Goal: Task Accomplishment & Management: Use online tool/utility

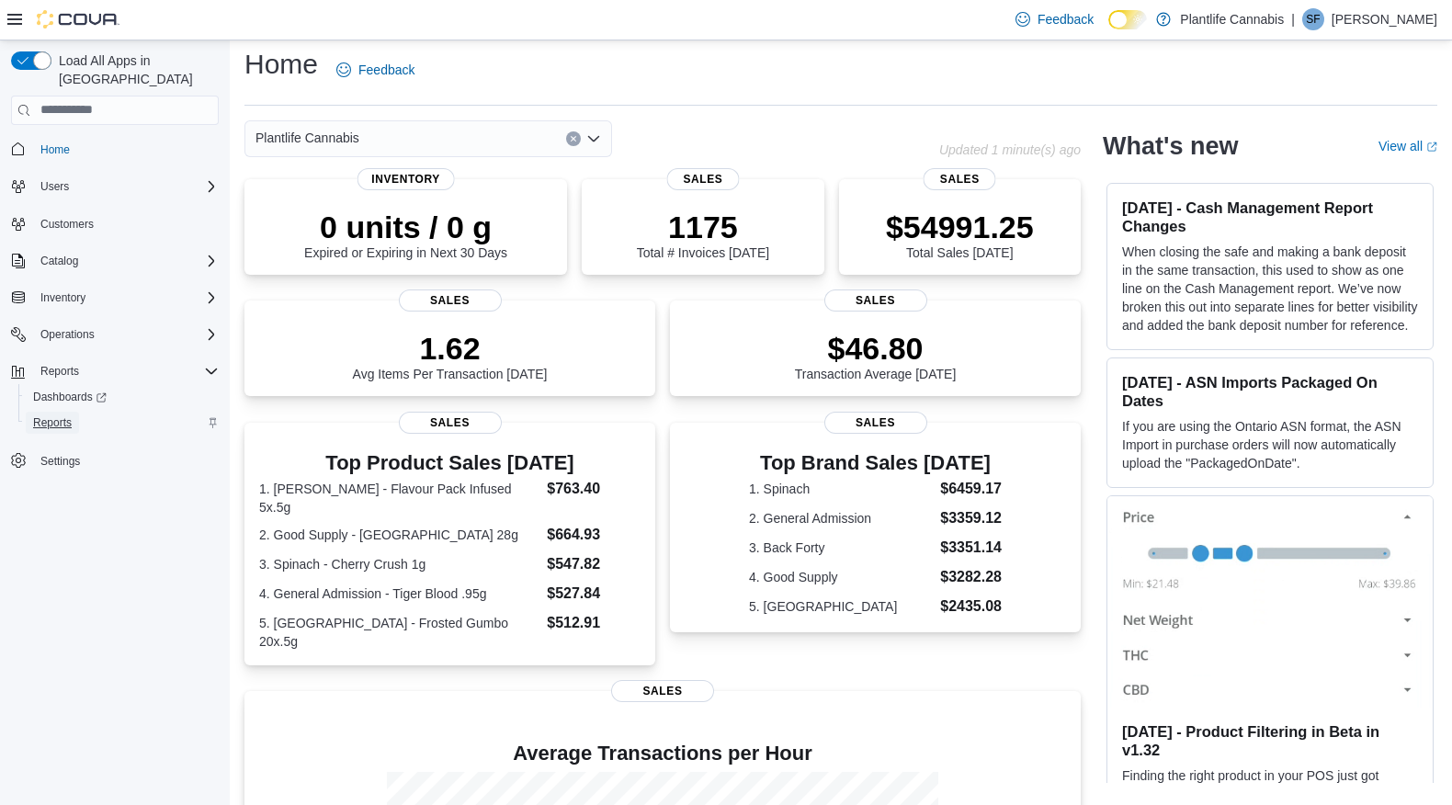
scroll to position [13, 0]
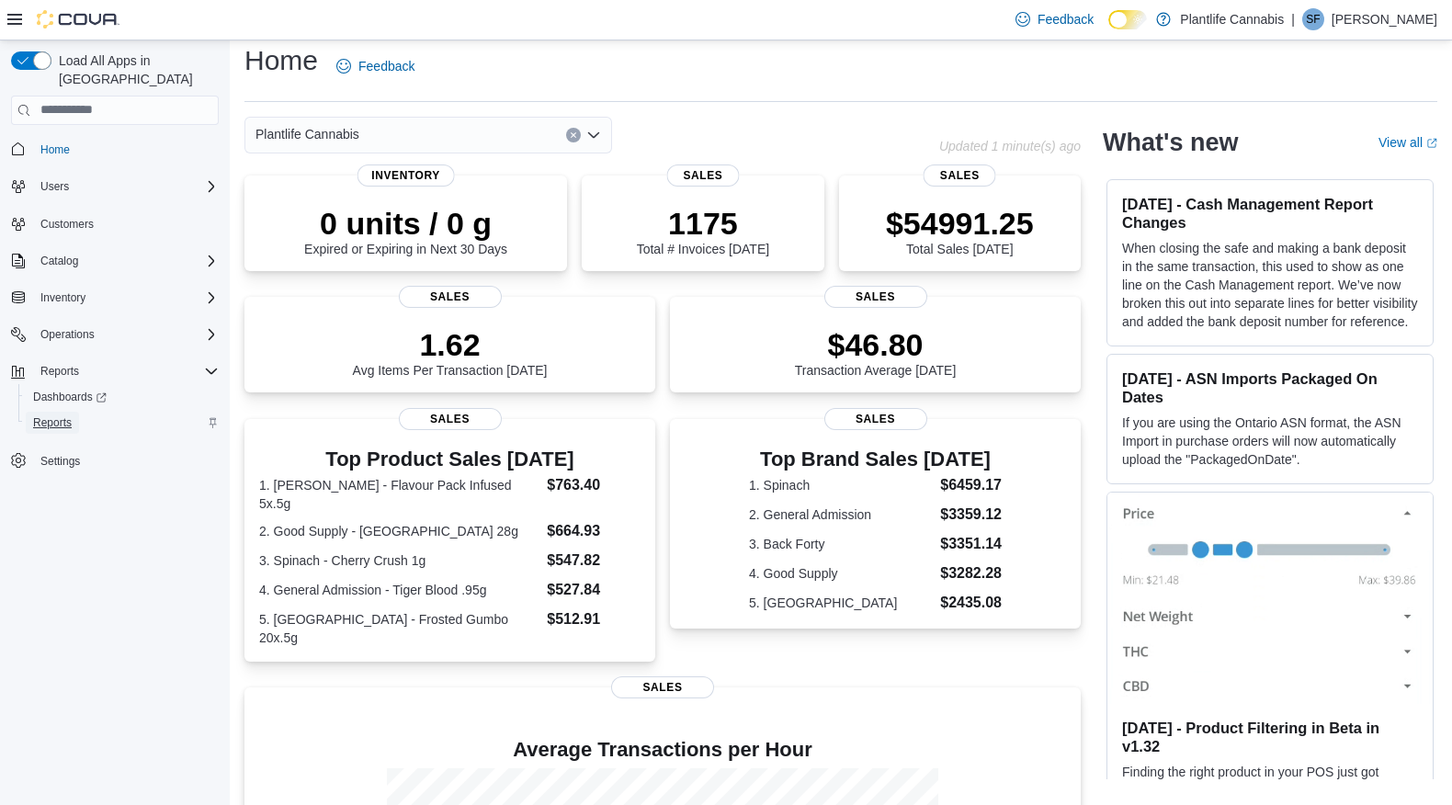
click at [60, 415] on span "Reports" at bounding box center [52, 422] width 39 height 15
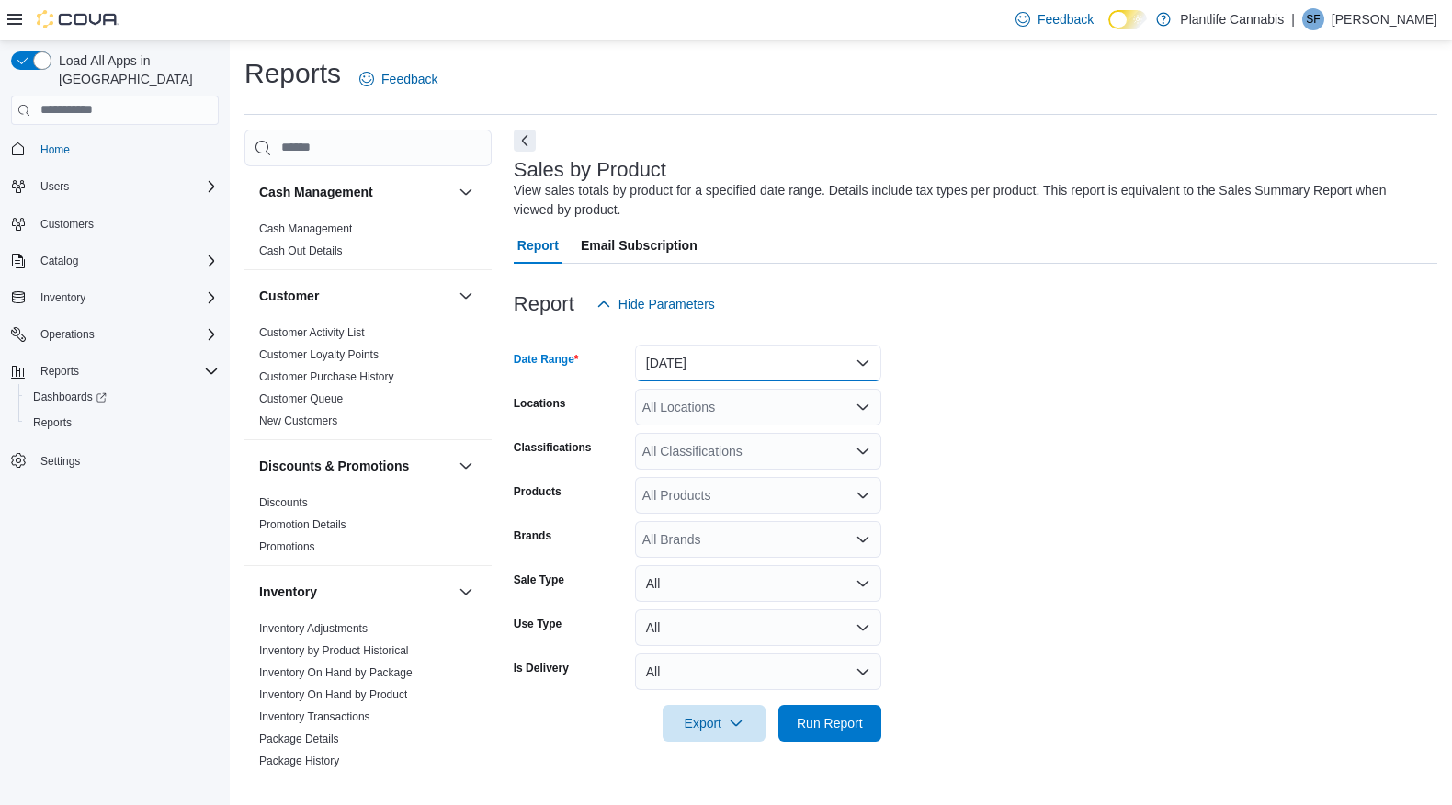
click at [721, 363] on button "Yesterday" at bounding box center [758, 363] width 246 height 37
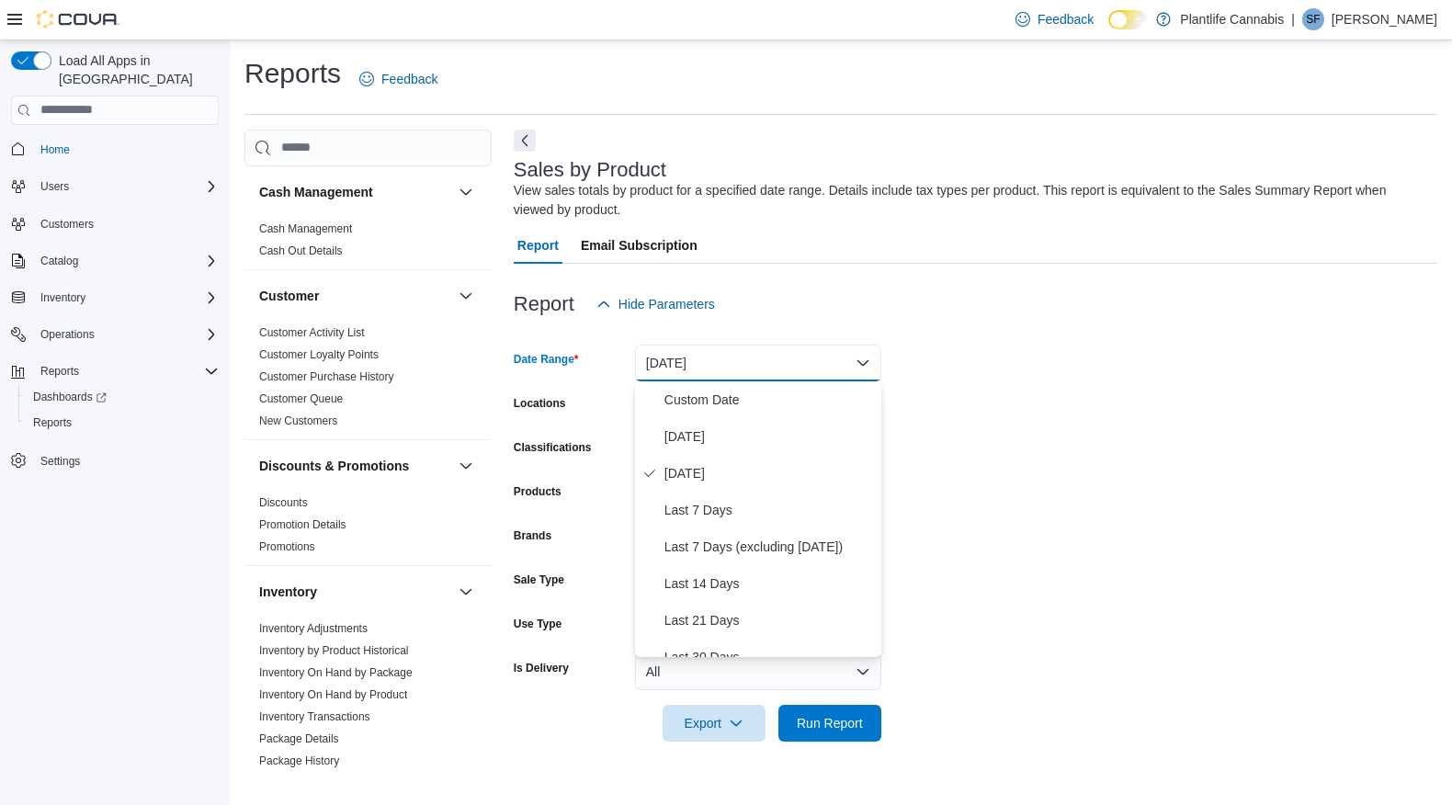
drag, startPoint x: 1035, startPoint y: 370, endPoint x: 808, endPoint y: 458, distance: 243.6
click at [1034, 370] on form "Date Range Yesterday Locations All Locations Classifications All Classification…" at bounding box center [976, 532] width 924 height 419
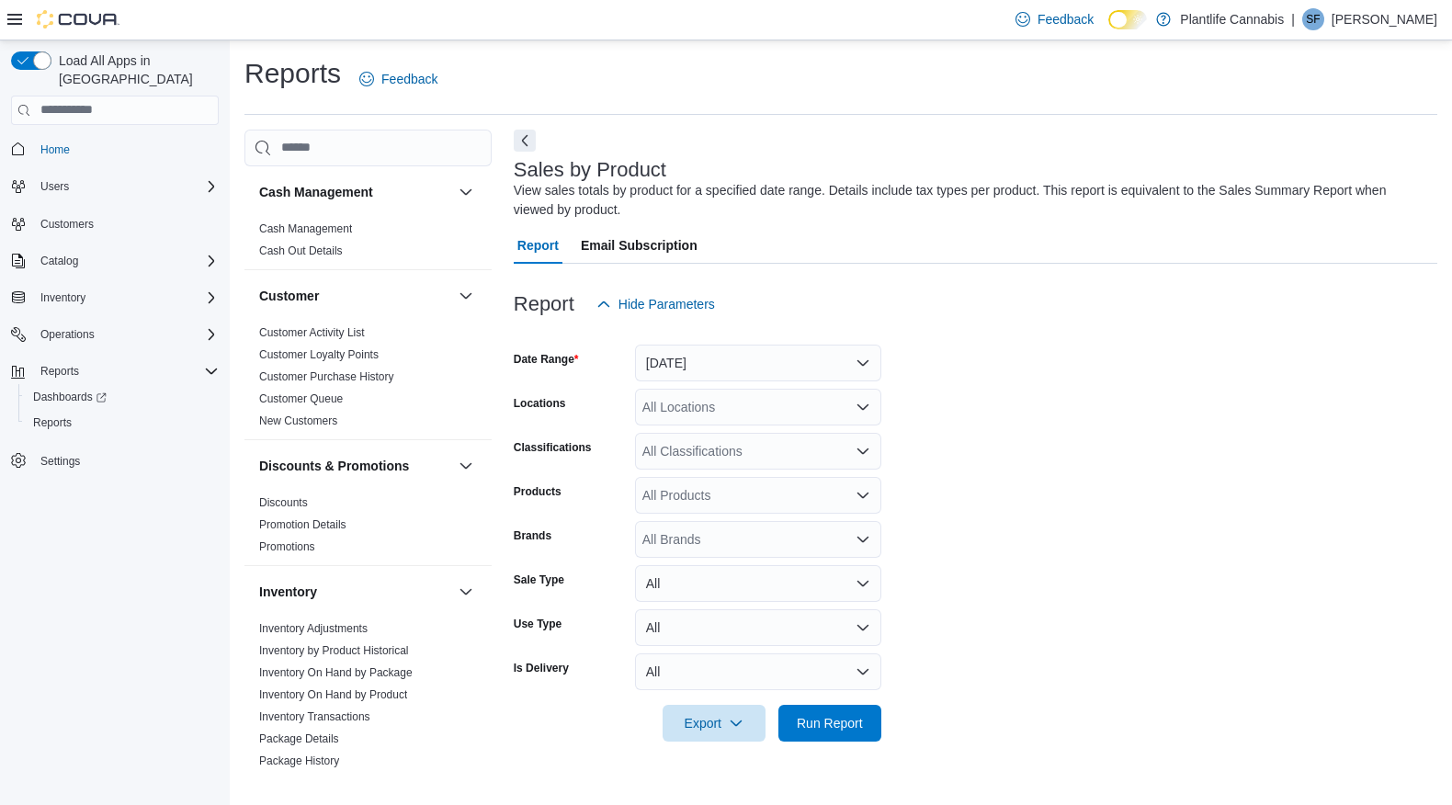
click at [702, 410] on div "All Locations" at bounding box center [758, 407] width 246 height 37
type input "**"
click at [768, 492] on span "Calgary - Seton" at bounding box center [728, 492] width 89 height 18
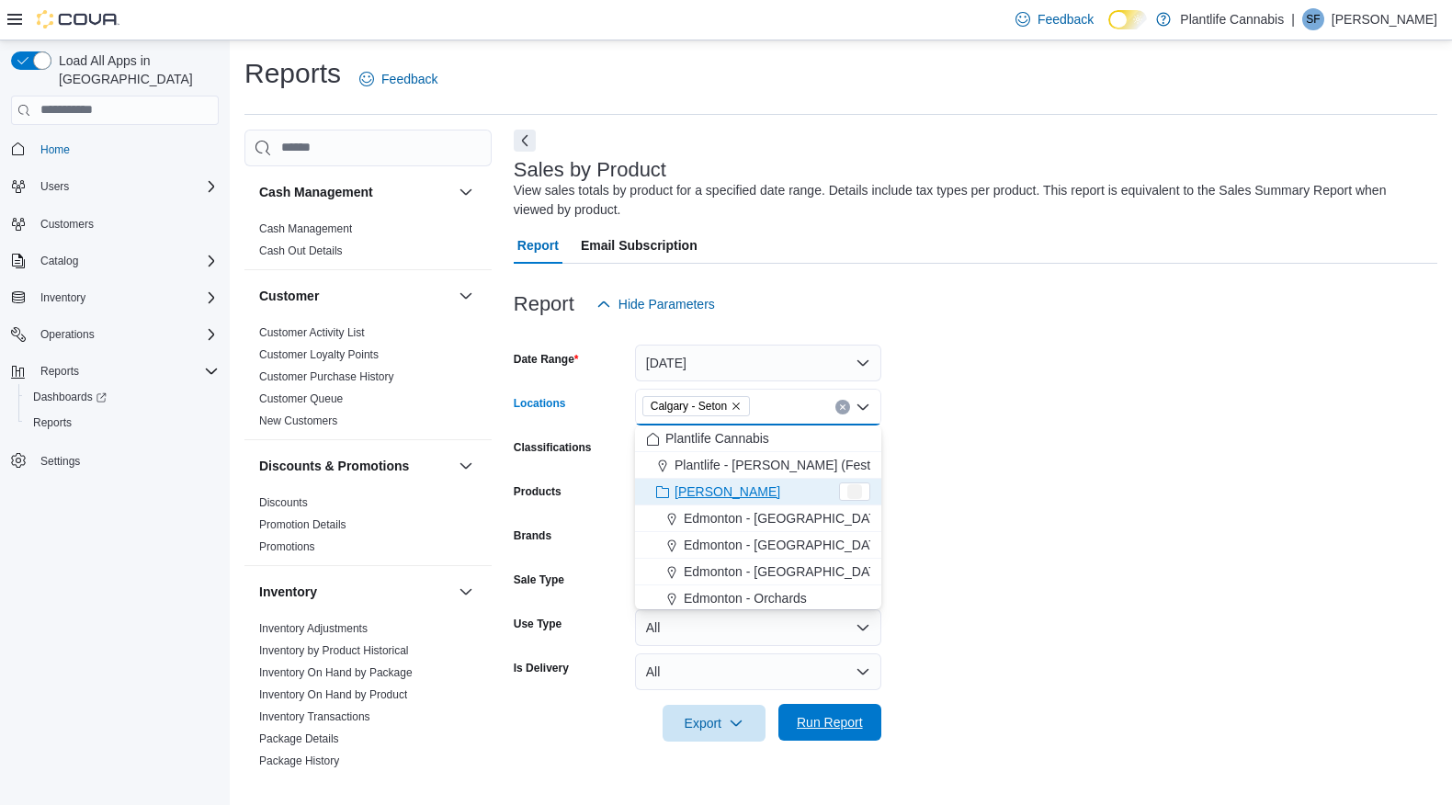
click at [837, 723] on span "Run Report" at bounding box center [830, 722] width 66 height 18
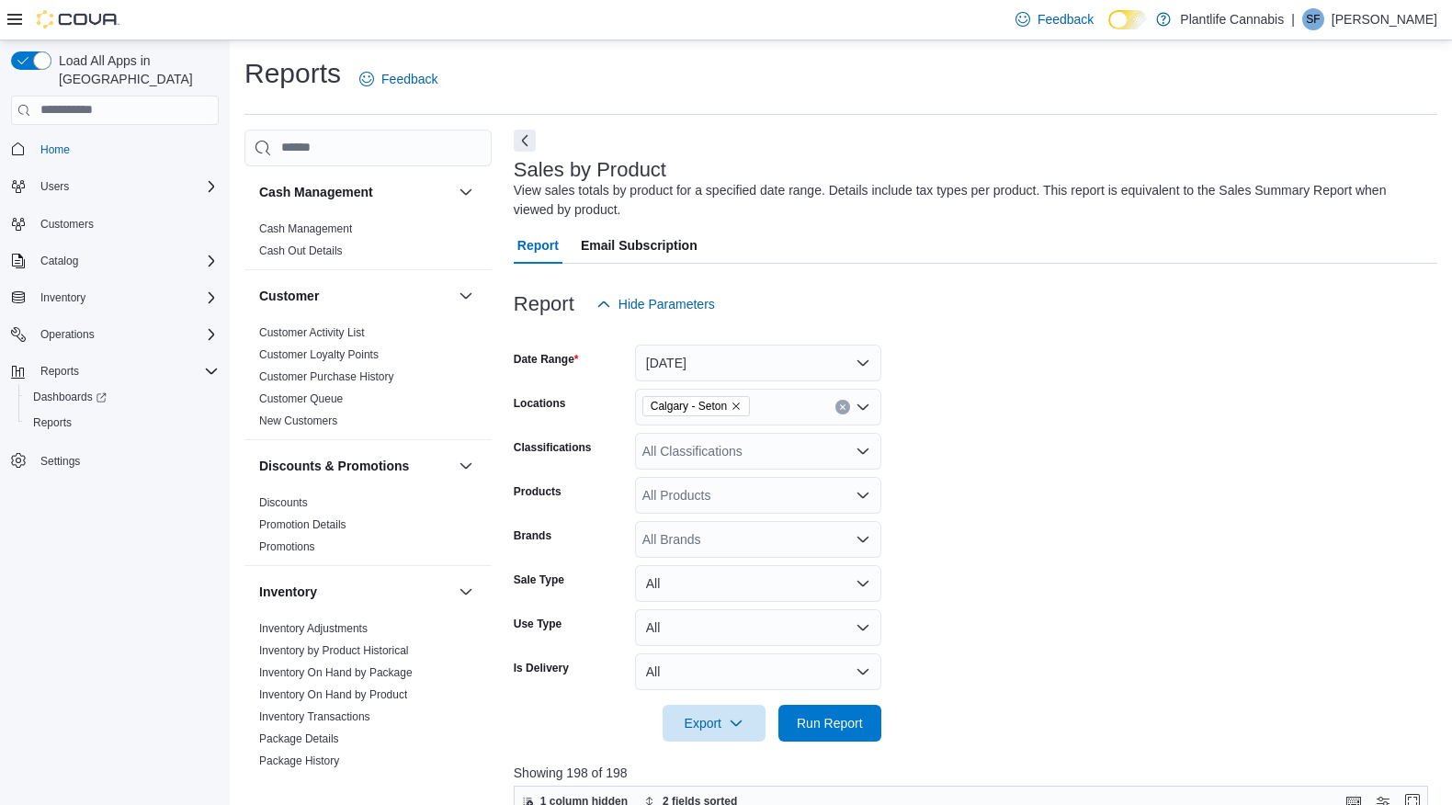
click at [1101, 549] on form "Date Range Yesterday Locations Calgary - Seton Classifications All Classificati…" at bounding box center [976, 532] width 924 height 419
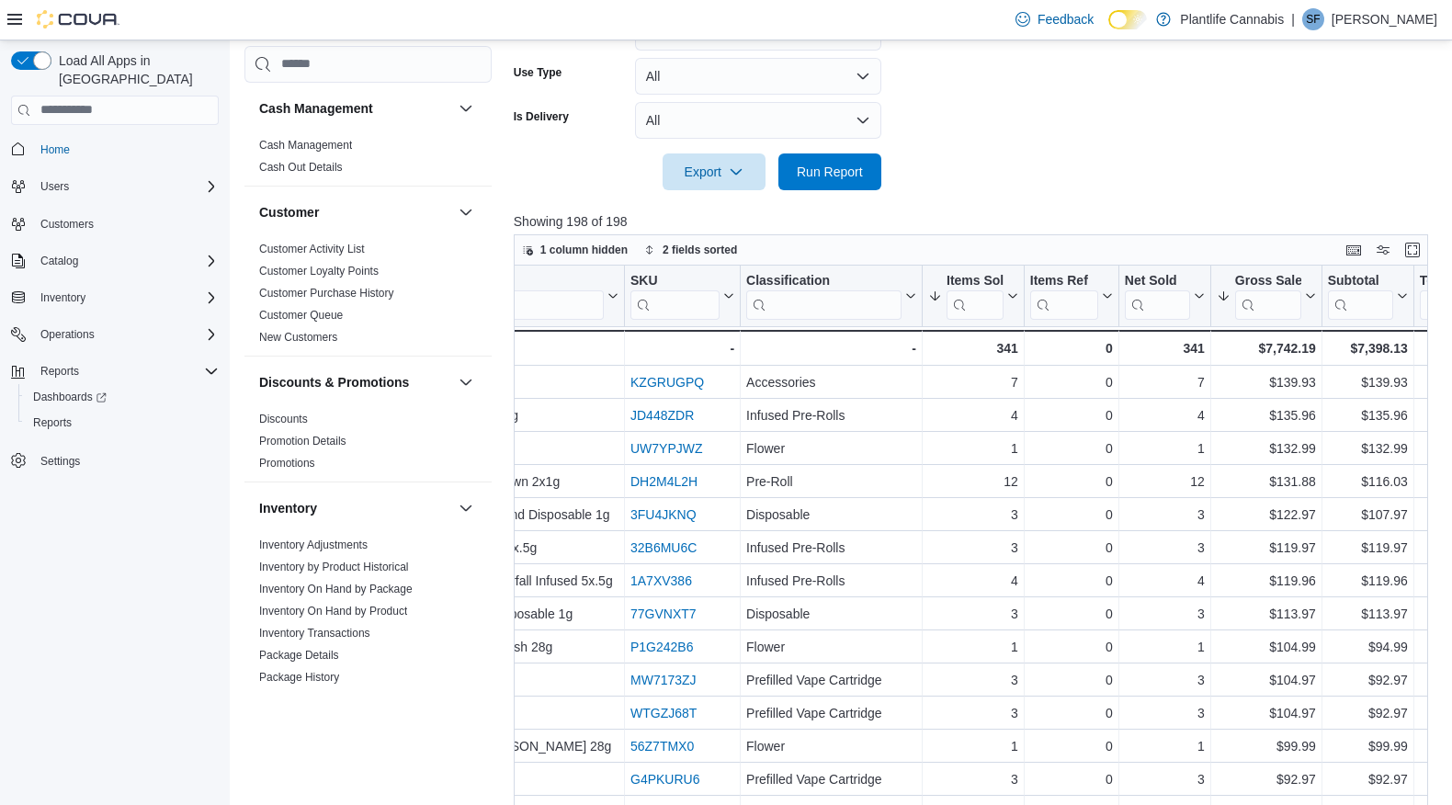
scroll to position [0, 477]
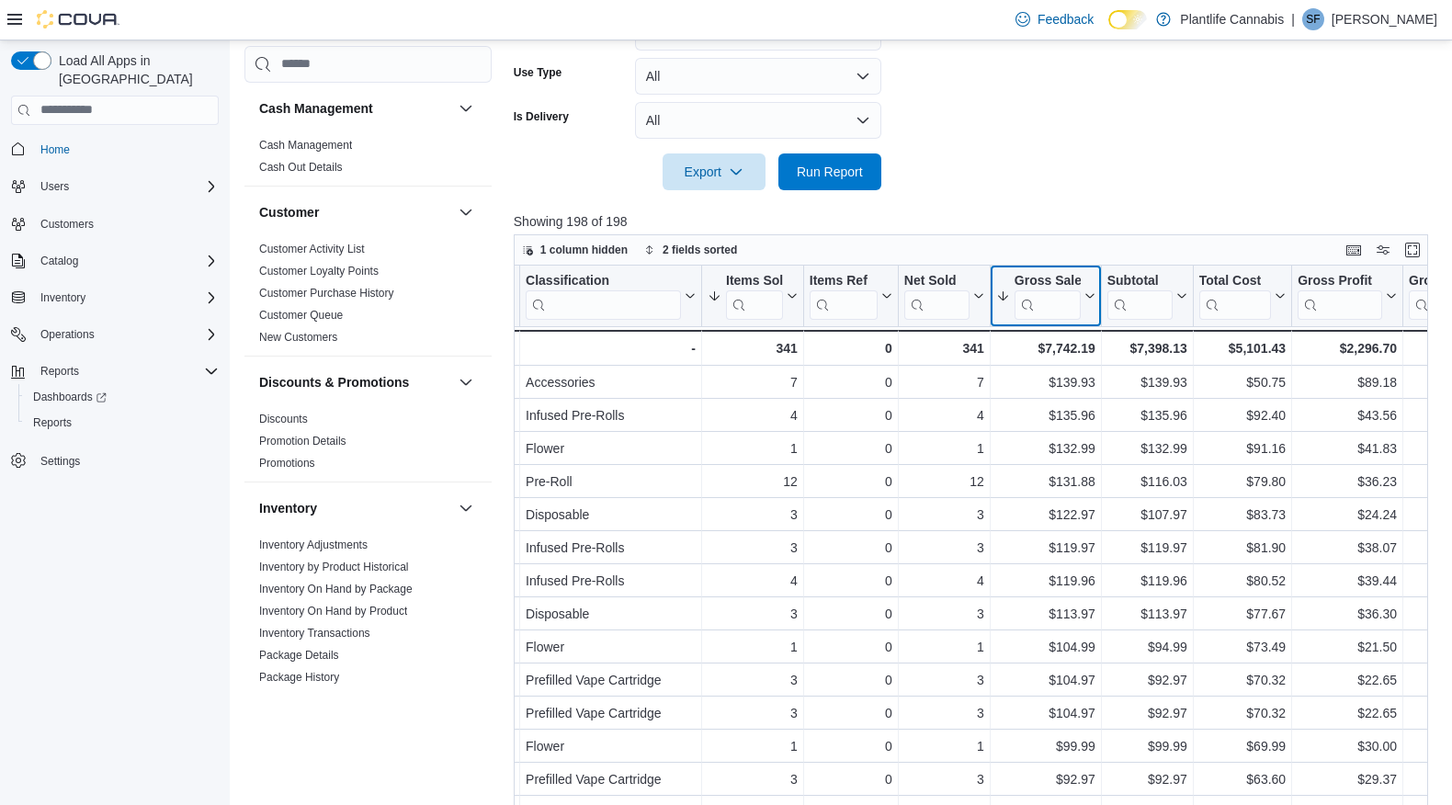
click at [1090, 300] on icon at bounding box center [1088, 295] width 15 height 11
click at [1068, 388] on span "Sort High-Low" at bounding box center [1055, 388] width 70 height 15
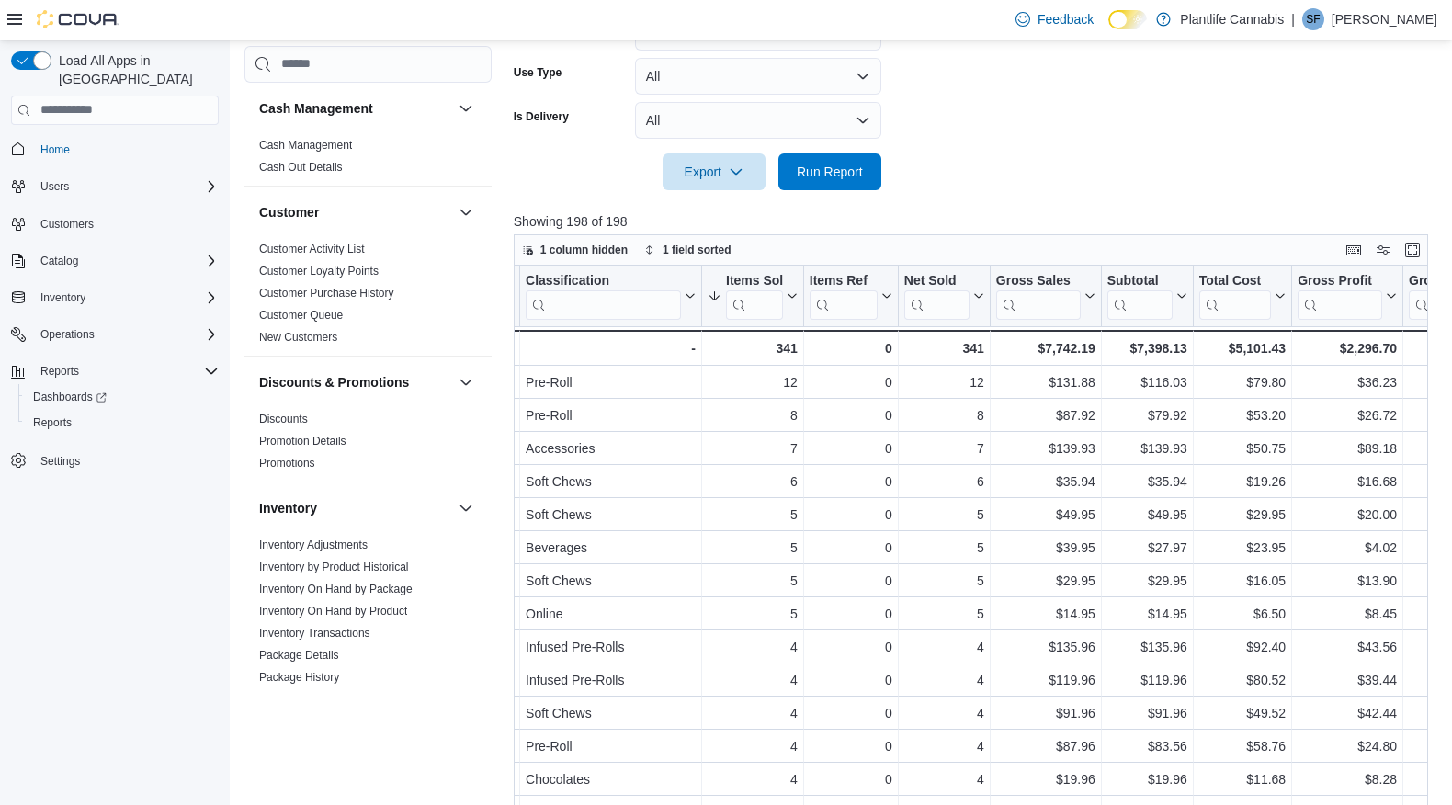
click at [1092, 212] on p "Showing 198 of 198" at bounding box center [976, 221] width 924 height 18
drag, startPoint x: 1089, startPoint y: 295, endPoint x: 1088, endPoint y: 324, distance: 29.4
click at [1089, 295] on icon at bounding box center [1088, 295] width 15 height 11
click at [1076, 387] on span "Sort High-Low" at bounding box center [1055, 388] width 70 height 15
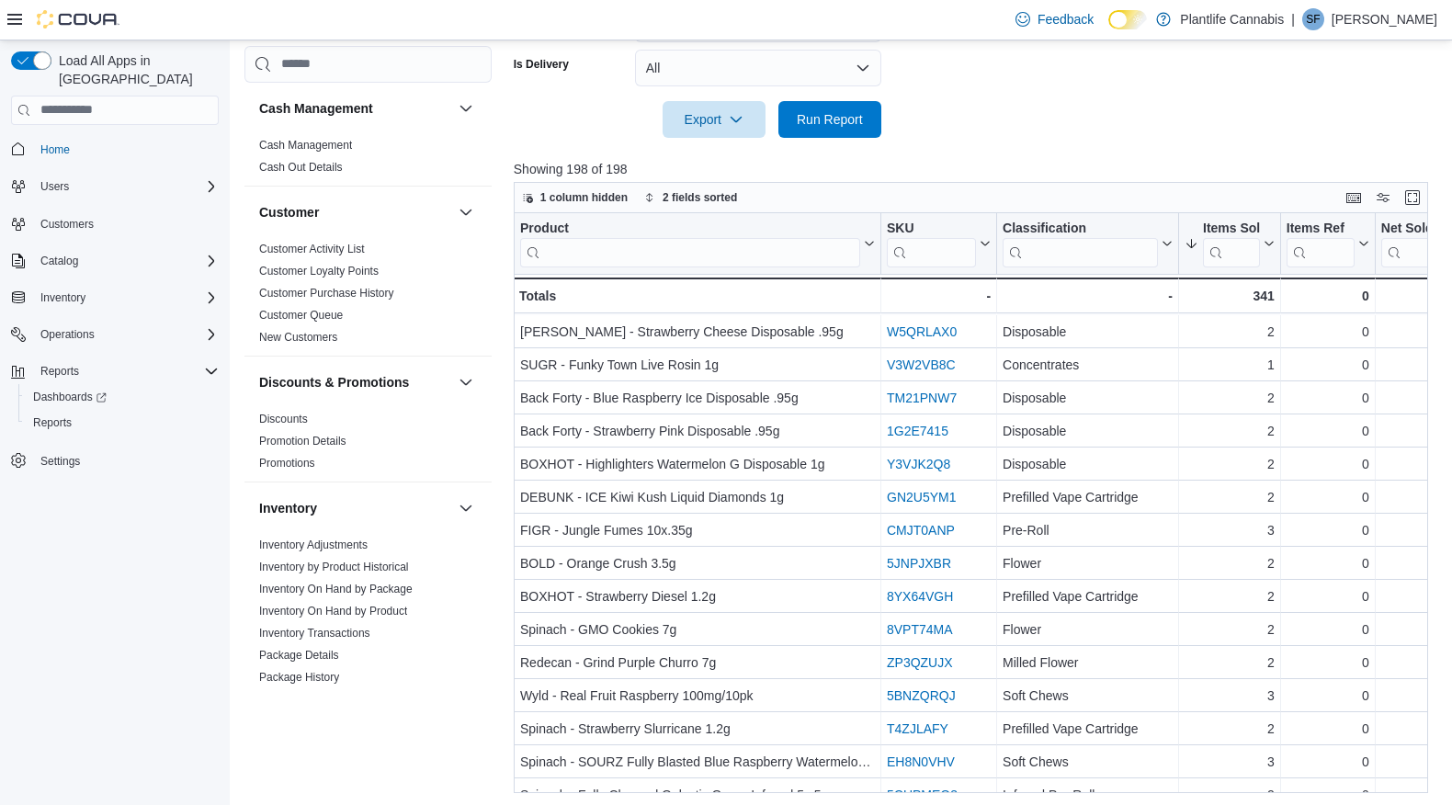
scroll to position [686, 0]
